Goal: Contribute content

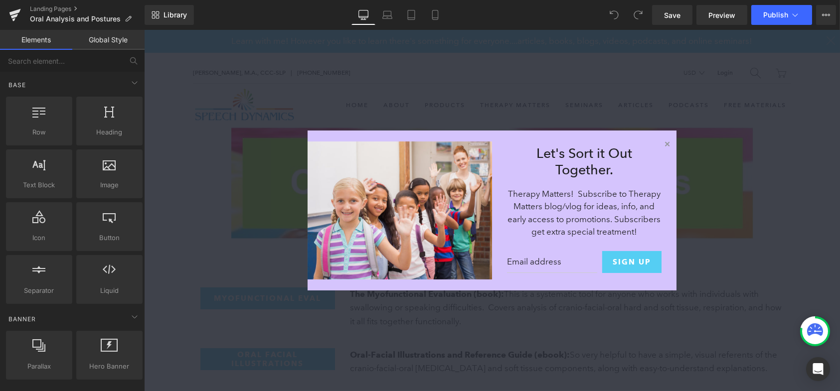
click at [661, 141] on button "✕" at bounding box center [666, 144] width 17 height 17
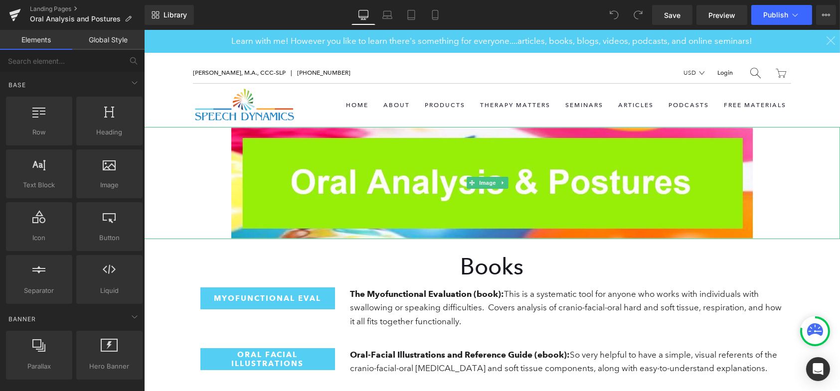
click at [201, 157] on div at bounding box center [492, 183] width 696 height 112
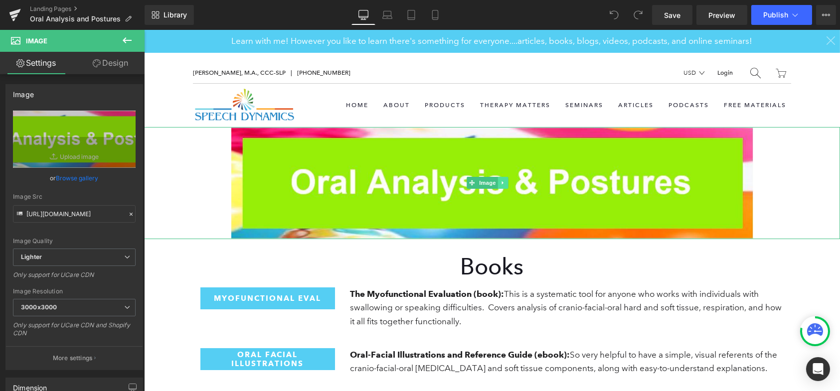
click at [501, 180] on icon at bounding box center [502, 183] width 5 height 6
click at [195, 162] on div at bounding box center [492, 183] width 696 height 112
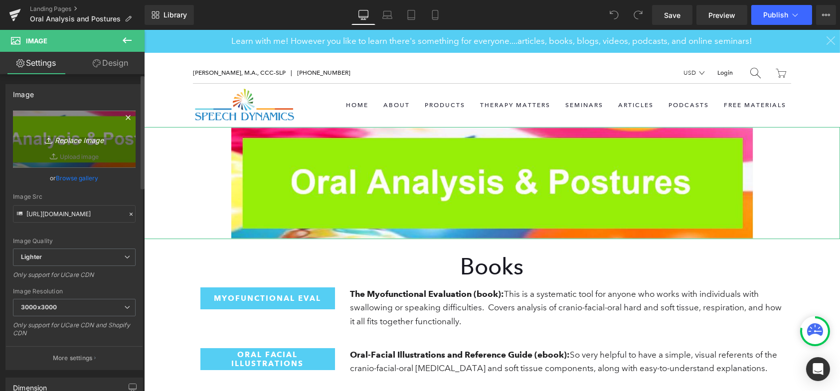
click at [70, 138] on icon "Replace Image" at bounding box center [74, 139] width 80 height 12
type input "C:\fakepath\Screenshot [DATE] 175801.png"
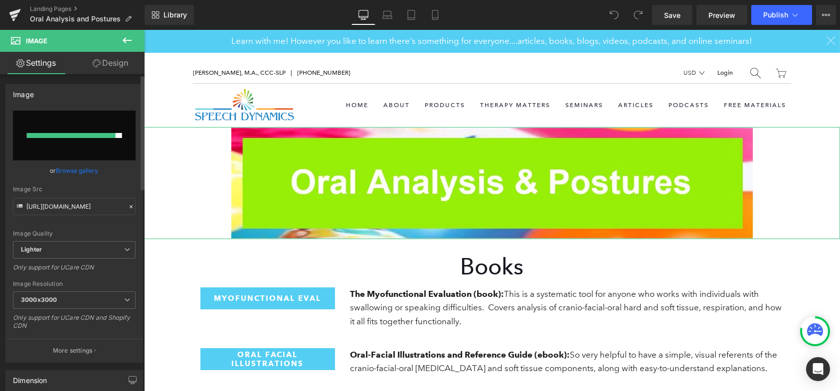
click at [86, 167] on link "Browse gallery" at bounding box center [77, 170] width 42 height 17
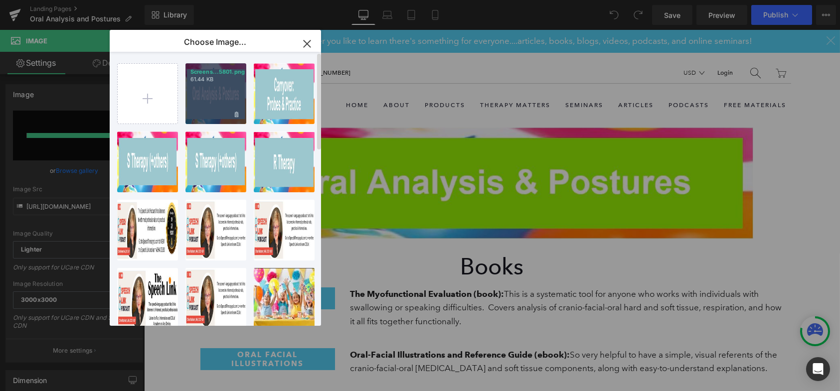
click at [212, 91] on div "Screens...5801.png 61.44 KB" at bounding box center [215, 93] width 61 height 61
type input "[URL][DOMAIN_NAME]"
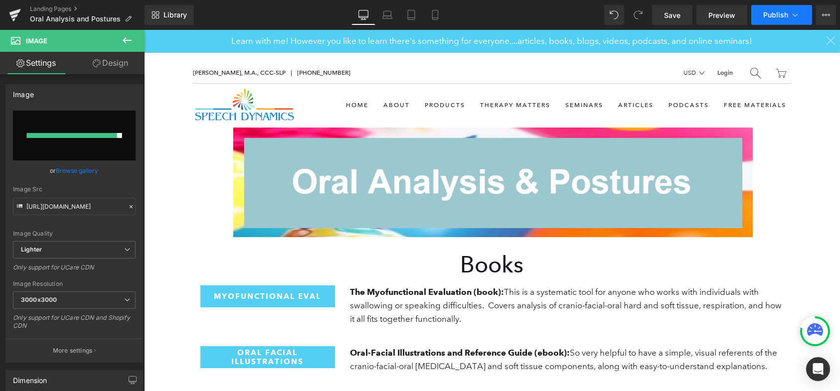
click at [778, 8] on button "Publish" at bounding box center [781, 15] width 61 height 20
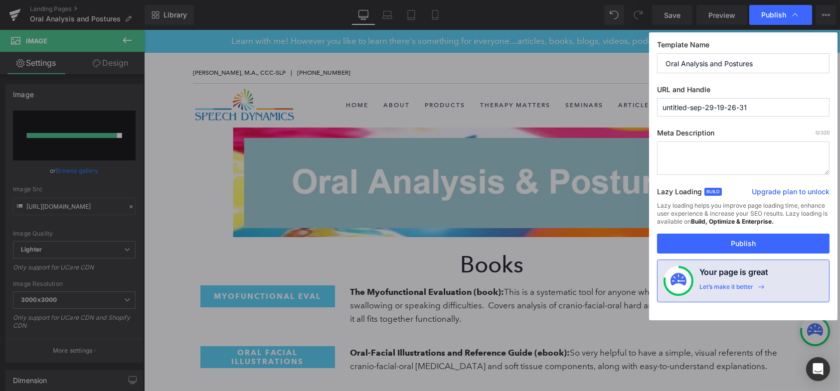
click at [727, 147] on textarea at bounding box center [743, 158] width 172 height 33
type textarea "T"
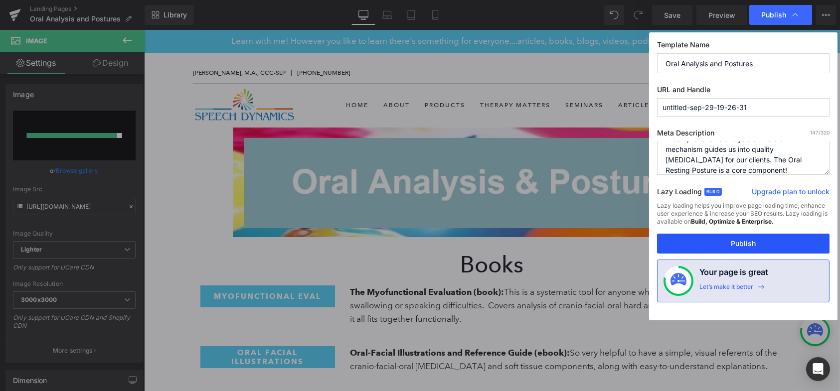
type textarea "A comprehensive analysis of the oral mechanism guides us into quality [MEDICAL_…"
click at [747, 241] on button "Publish" at bounding box center [743, 244] width 172 height 20
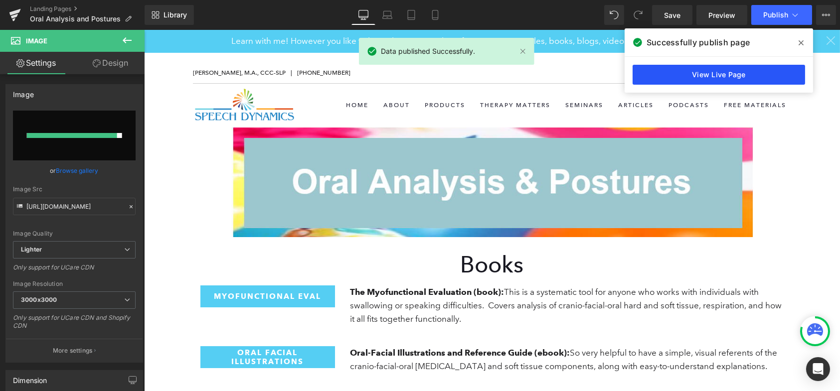
click at [757, 69] on link "View Live Page" at bounding box center [718, 75] width 172 height 20
